Goal: Complete application form

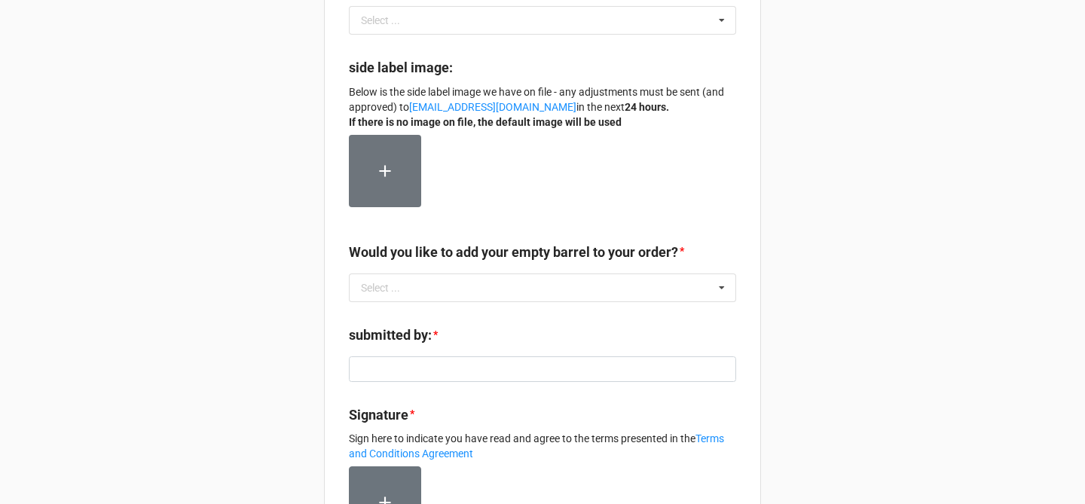
scroll to position [427, 0]
click at [896, 206] on div "Selection Ryan Maloney | Julio's Liquors: 09/25/25 @ 5:00 PM | Massachusetts - …" at bounding box center [542, 157] width 1085 height 1168
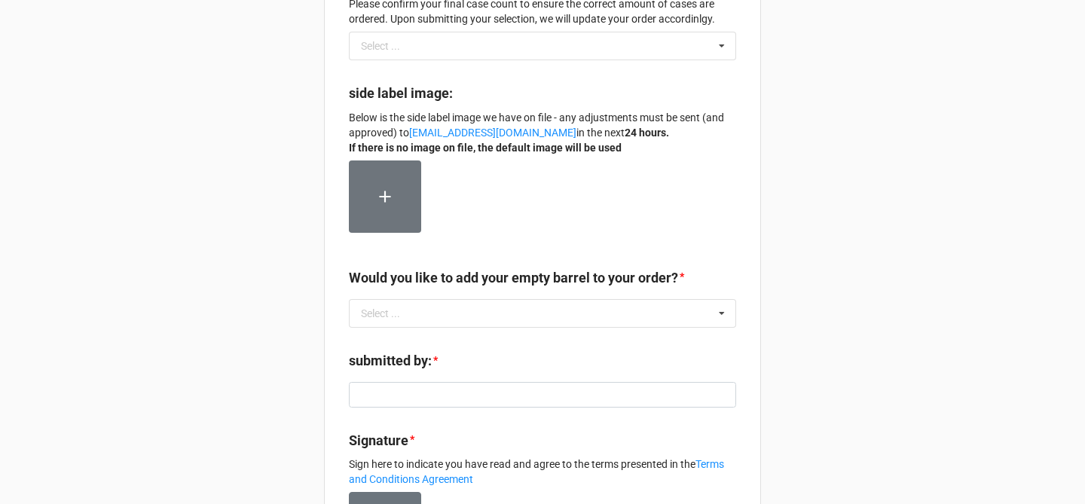
scroll to position [413, 0]
